Goal: Navigation & Orientation: Find specific page/section

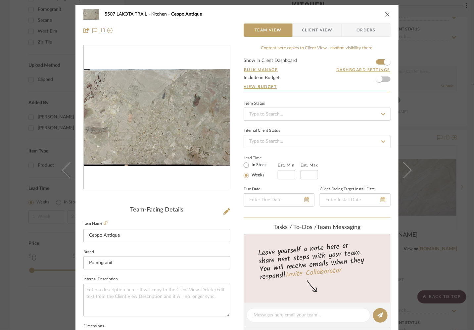
click at [387, 11] on div "5507 LAKOTA TRAIL Kitchen Ceppo Antique" at bounding box center [236, 14] width 307 height 13
click at [386, 12] on icon "close" at bounding box center [387, 14] width 5 height 5
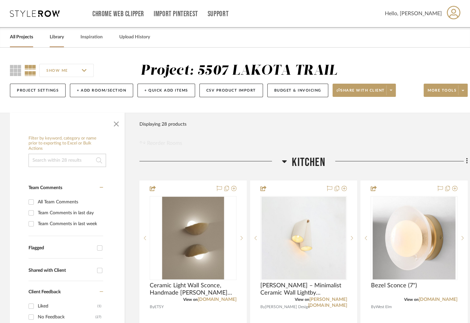
click at [60, 38] on link "Library" at bounding box center [57, 37] width 14 height 9
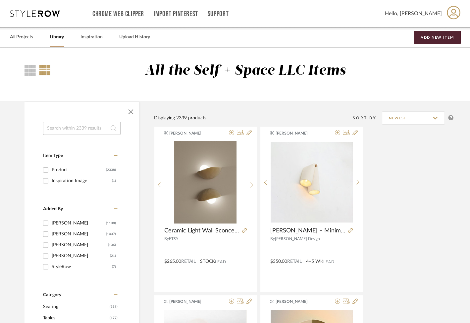
click at [48, 36] on div "All Projects Library Inspiration Upload History Add New Item" at bounding box center [235, 37] width 470 height 20
click at [61, 40] on link "Library" at bounding box center [57, 37] width 14 height 9
click at [23, 38] on link "All Projects" at bounding box center [21, 37] width 23 height 9
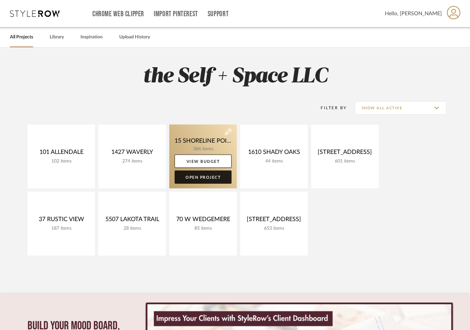
click at [204, 177] on link "Open Project" at bounding box center [202, 176] width 57 height 13
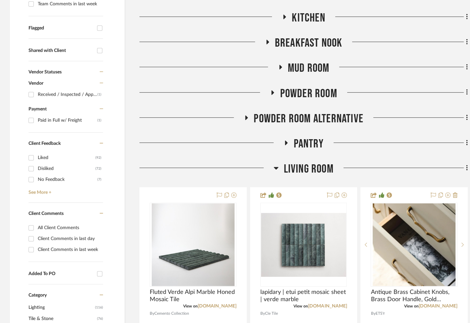
scroll to position [232, 0]
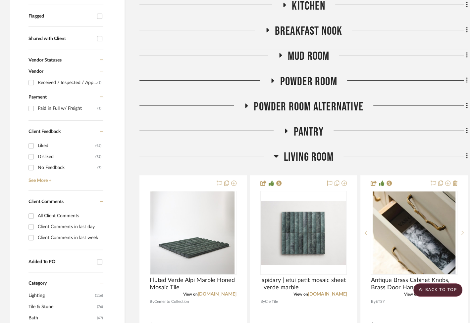
click at [310, 164] on span "Living Room" at bounding box center [308, 157] width 50 height 14
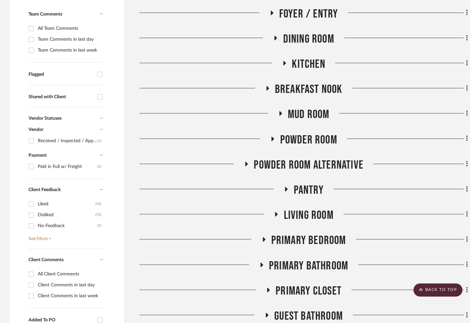
scroll to position [173, 0]
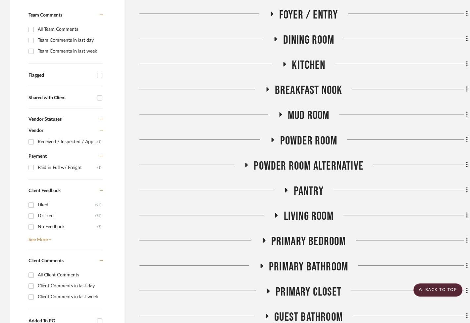
click at [305, 199] on span "Pantry" at bounding box center [308, 191] width 30 height 14
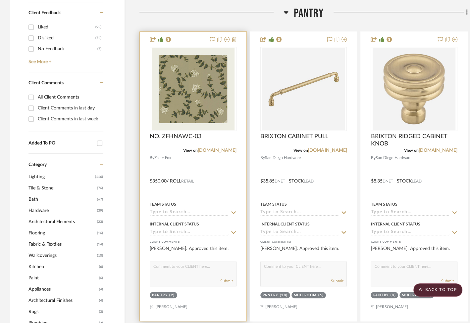
scroll to position [355, 0]
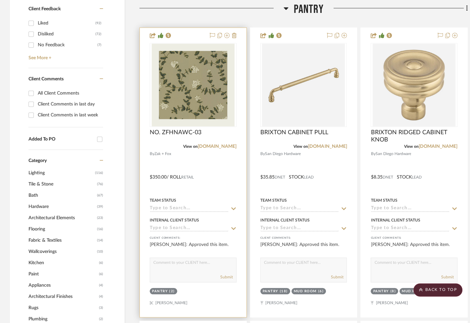
click at [231, 257] on div at bounding box center [193, 173] width 107 height 290
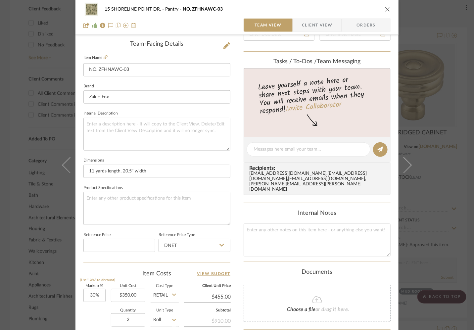
scroll to position [69, 0]
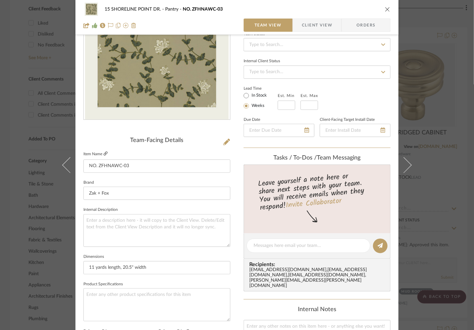
click at [104, 154] on icon at bounding box center [106, 154] width 4 height 4
